Goal: Use online tool/utility: Utilize a website feature to perform a specific function

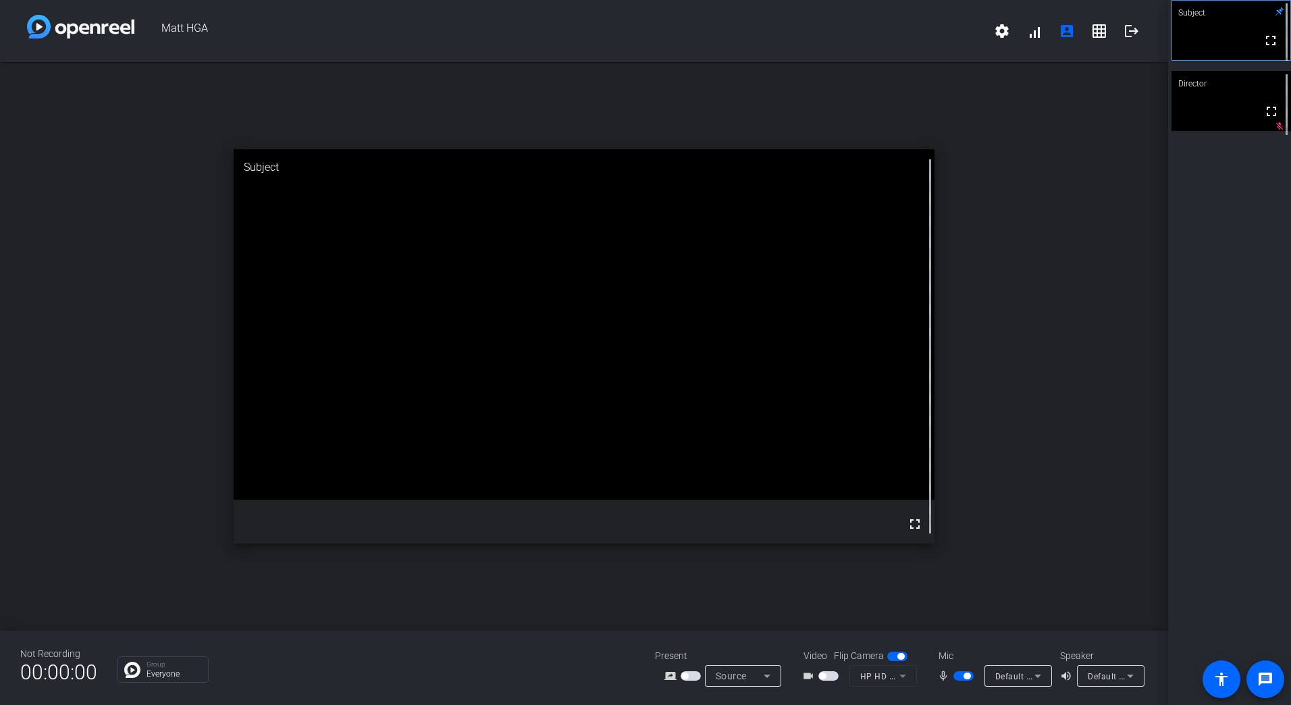
click at [960, 678] on span "button" at bounding box center [963, 675] width 20 height 9
click at [960, 678] on span "button" at bounding box center [957, 675] width 7 height 7
click at [960, 678] on span "button" at bounding box center [963, 675] width 20 height 9
click at [960, 678] on span "button" at bounding box center [957, 675] width 7 height 7
click at [963, 678] on span "button" at bounding box center [966, 675] width 7 height 7
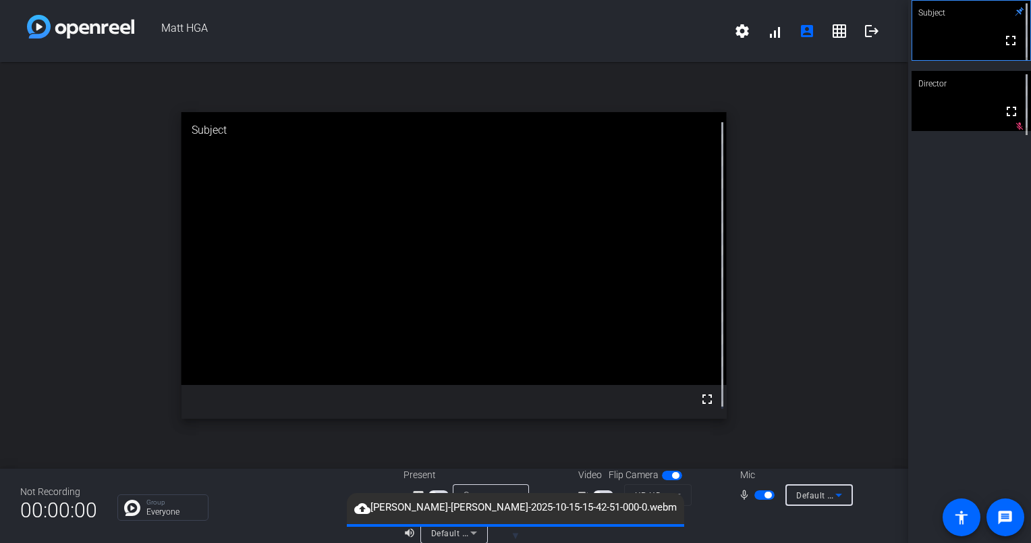
click at [818, 494] on span "Default - Headset Microphone (Lenovo Wired VoIP Headset (Teams))" at bounding box center [931, 494] width 270 height 11
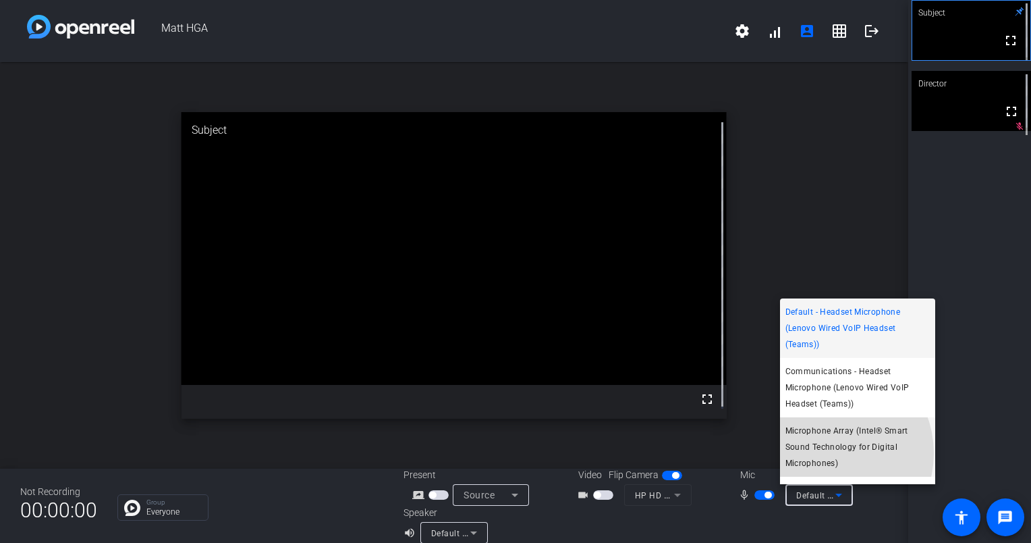
click at [826, 453] on span "Microphone Array (Intel® Smart Sound Technology for Digital Microphones)" at bounding box center [858, 447] width 144 height 49
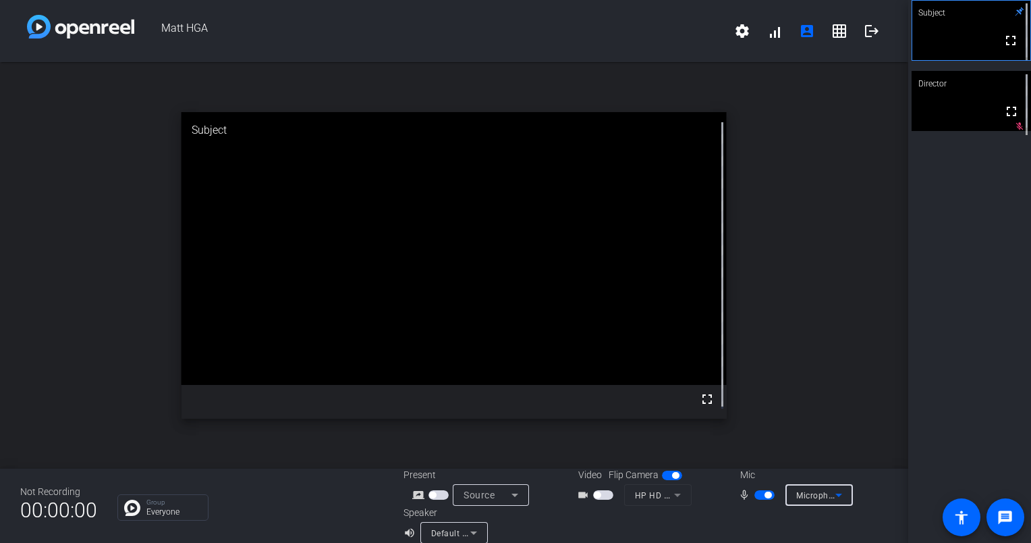
click at [810, 493] on span "Microphone Array (Intel® Smart Sound Technology for Digital Microphones)" at bounding box center [945, 494] width 299 height 11
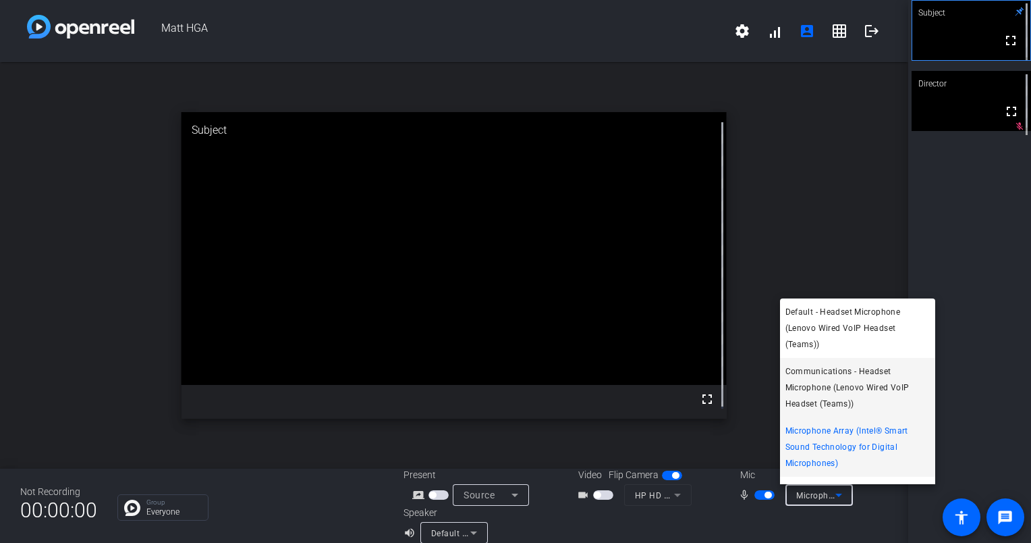
scroll to position [35, 0]
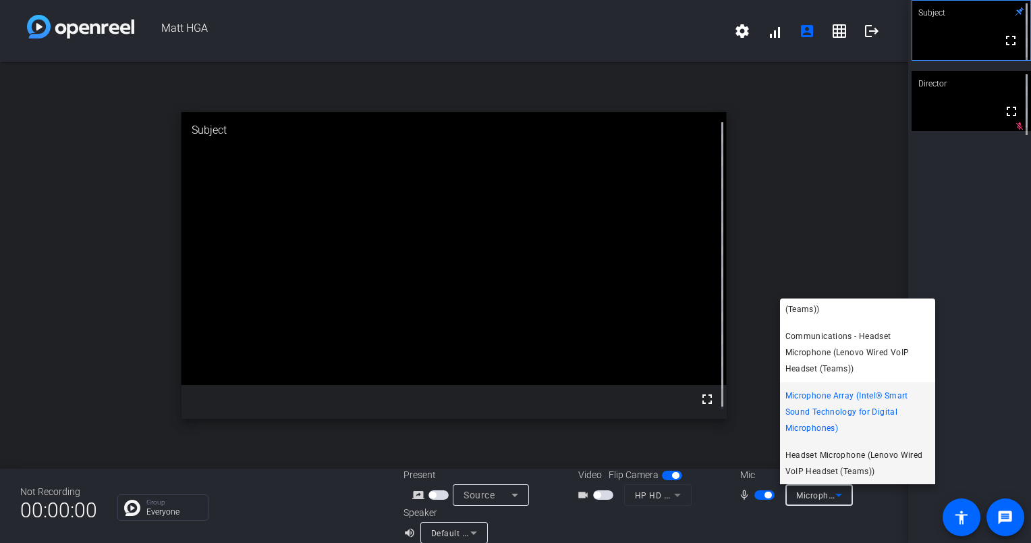
click at [812, 458] on span "Headset Microphone (Lenovo Wired VoIP Headset (Teams))" at bounding box center [858, 463] width 144 height 32
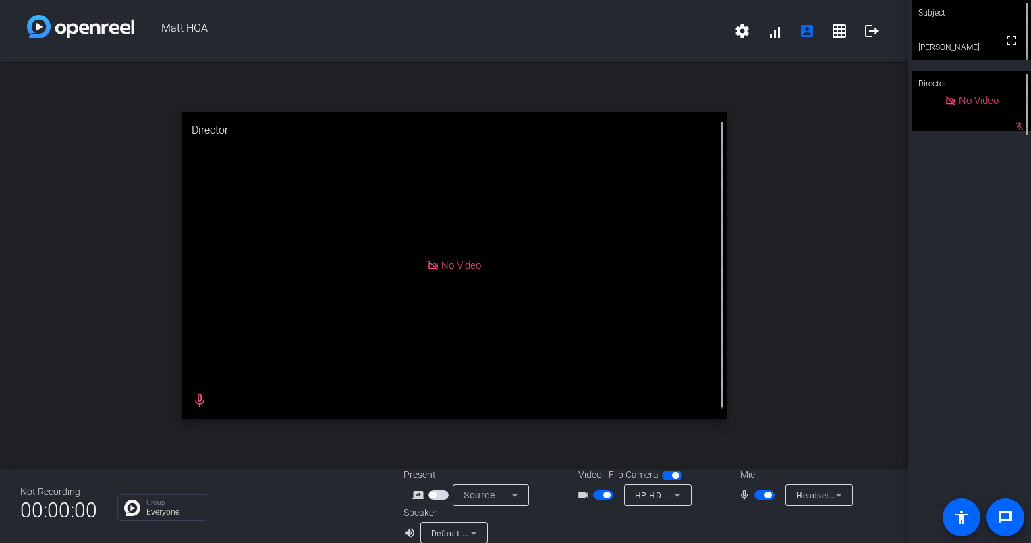
click at [597, 502] on div "videocam_outline" at bounding box center [600, 495] width 47 height 16
click at [603, 495] on span "button" at bounding box center [606, 494] width 7 height 7
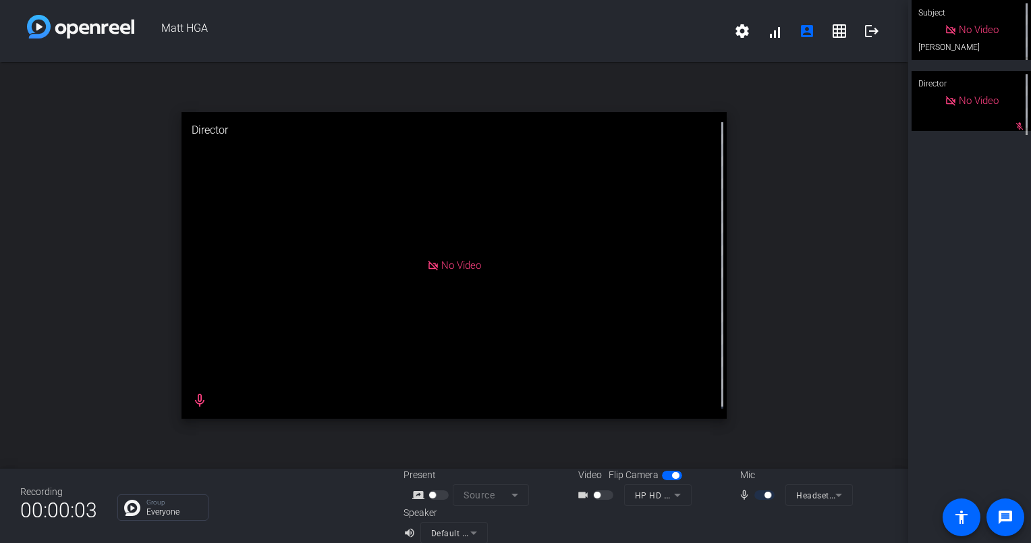
click at [818, 491] on mat-form-field "Headset Microphone (Lenovo Wired VoIP Headset (Teams))" at bounding box center [819, 495] width 67 height 22
click at [820, 493] on mat-form-field "Headset Microphone (Lenovo Wired VoIP Headset (Teams))" at bounding box center [819, 495] width 67 height 22
click at [802, 493] on span "Headset Microphone (Lenovo Wired VoIP Headset (Teams))" at bounding box center [913, 494] width 234 height 11
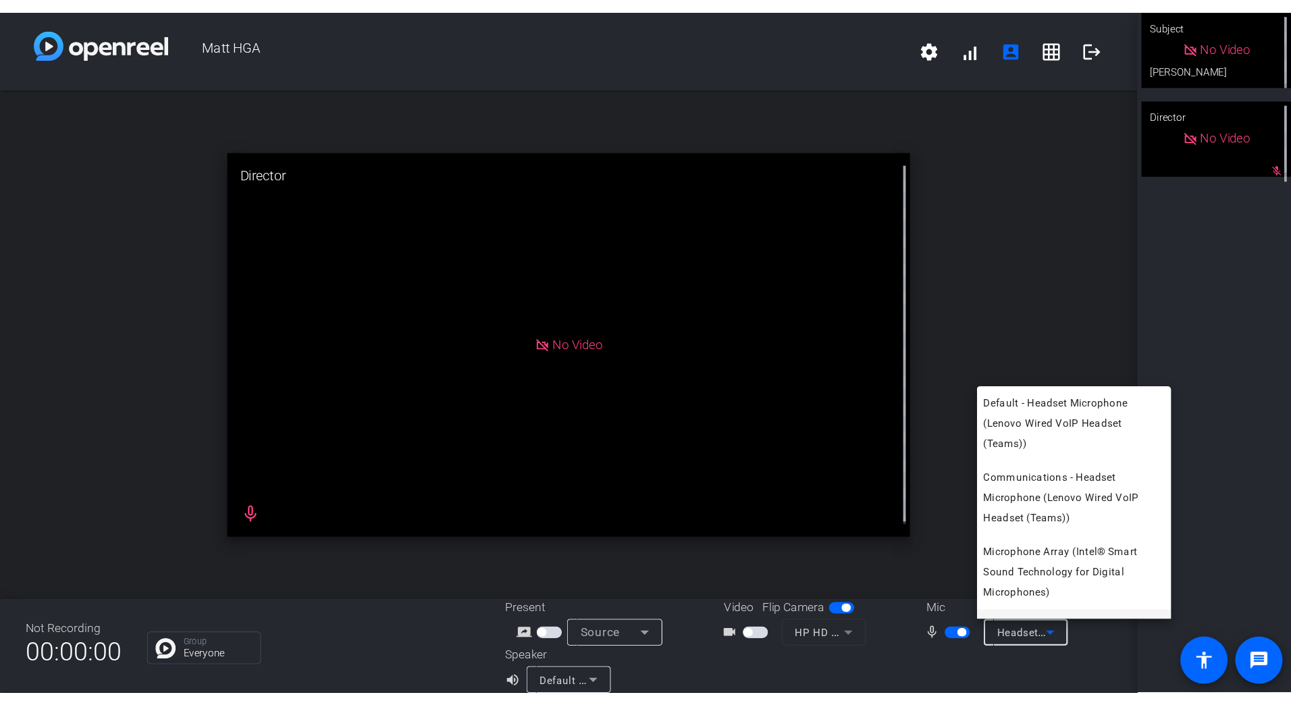
scroll to position [35, 0]
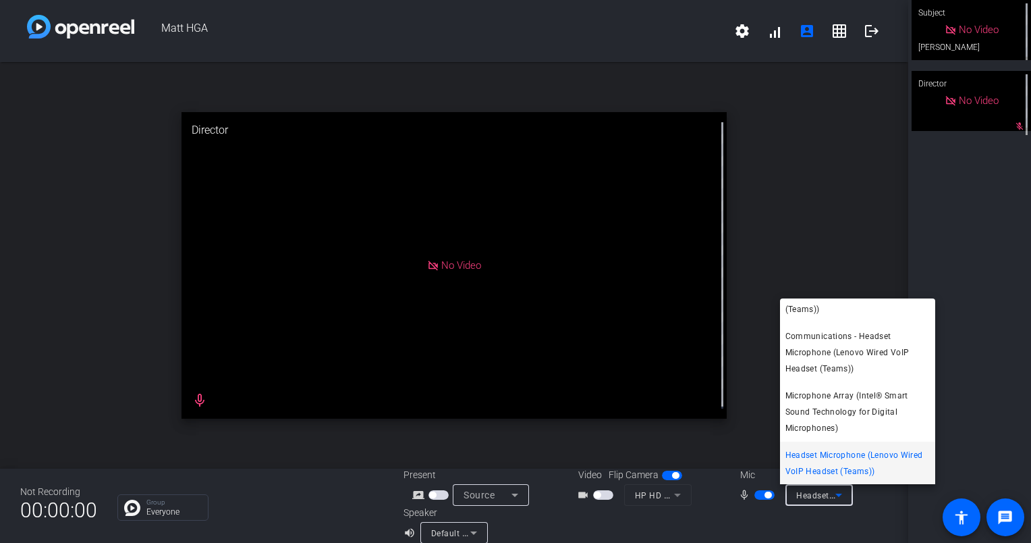
click at [812, 233] on div at bounding box center [515, 271] width 1031 height 543
